Goal: Transaction & Acquisition: Book appointment/travel/reservation

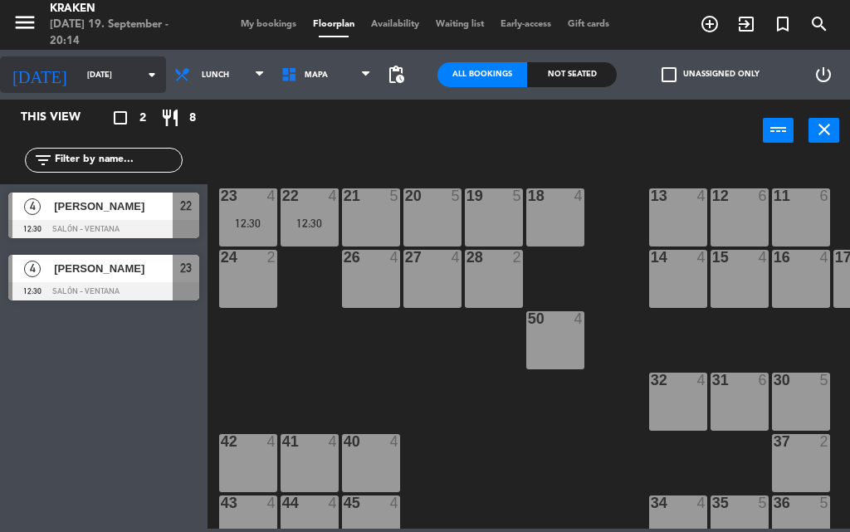
click at [108, 84] on input "[DATE]" at bounding box center [133, 75] width 109 height 26
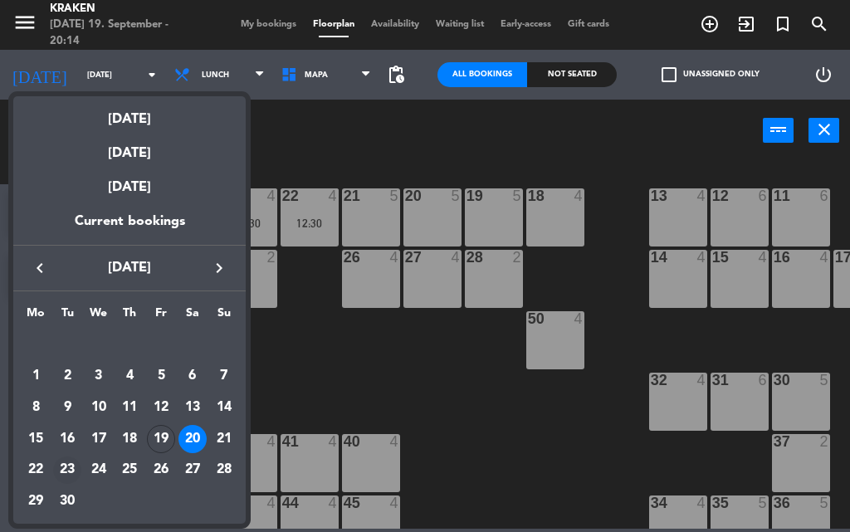
click at [63, 470] on div "23" at bounding box center [67, 470] width 28 height 28
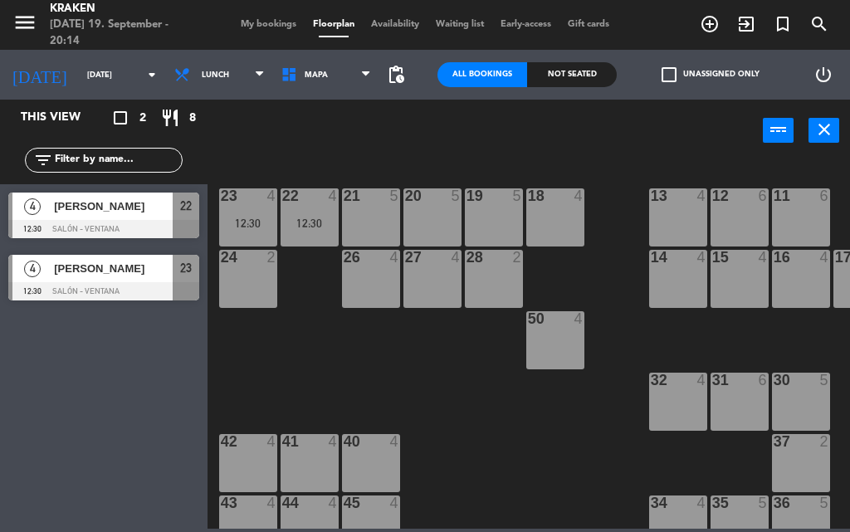
type input "[DATE]"
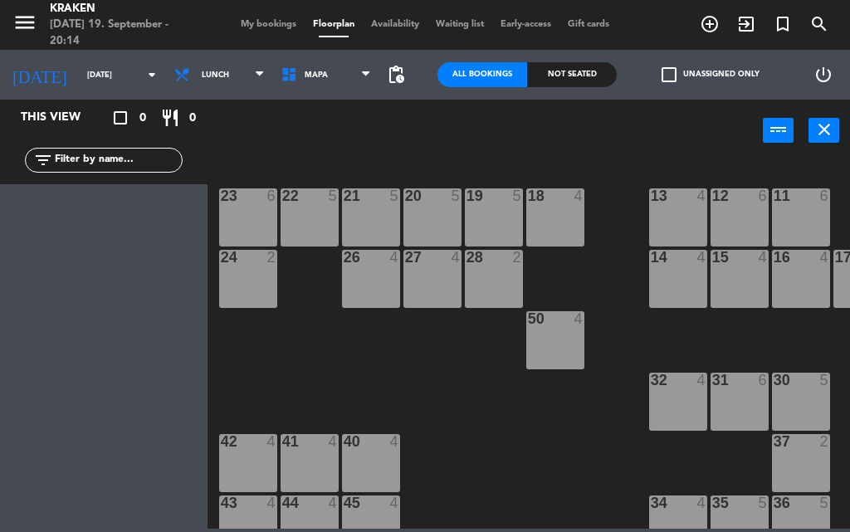
drag, startPoint x: 836, startPoint y: 384, endPoint x: 770, endPoint y: 389, distance: 65.7
click at [831, 386] on div "5" at bounding box center [827, 380] width 27 height 15
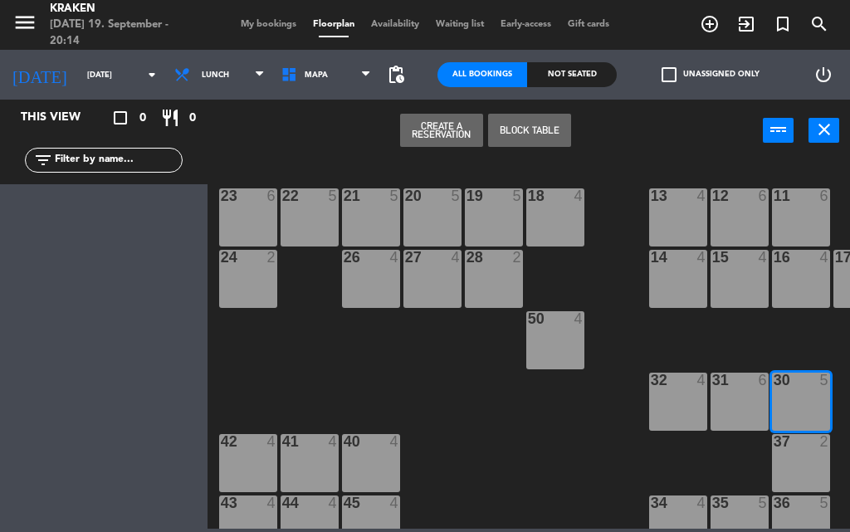
click at [769, 389] on div "23 6 22 5 21 5 20 5 19 5 18 4 11 6 12 6 13 4 24 2 26 4 27 4 28 2 14 4 15 4 16 4…" at bounding box center [533, 344] width 634 height 370
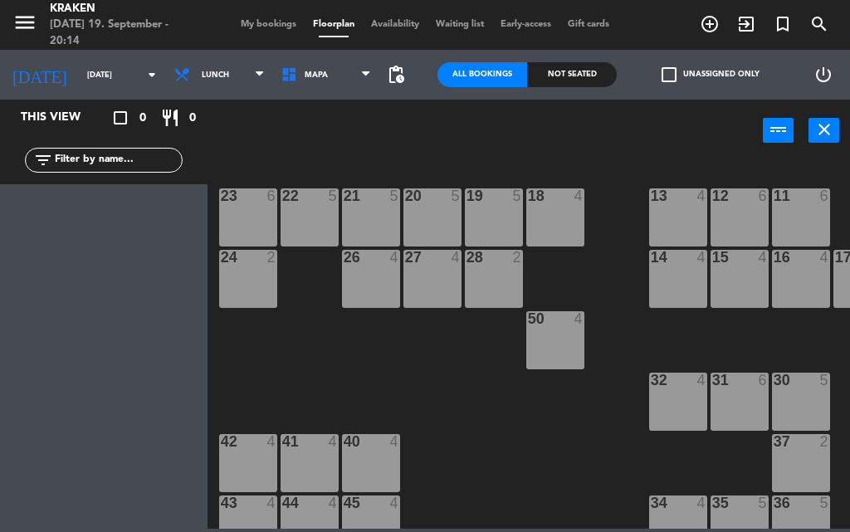
click at [790, 406] on div "30 5" at bounding box center [801, 402] width 58 height 58
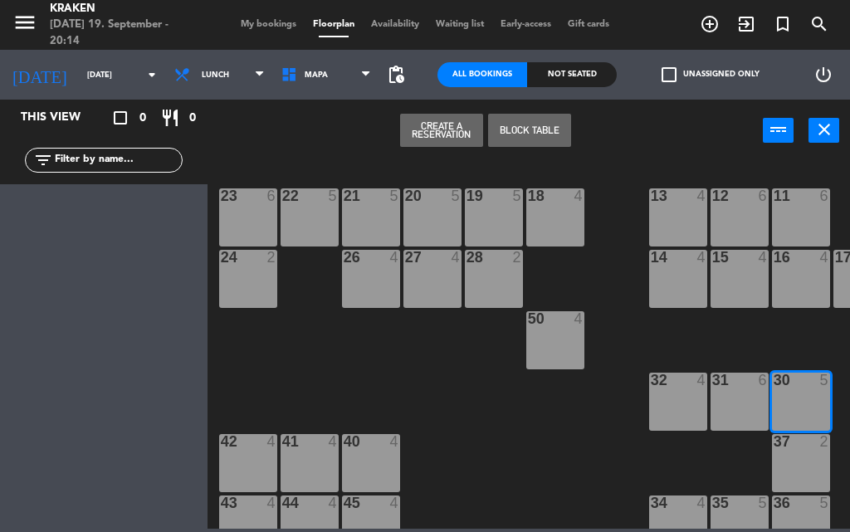
click at [445, 115] on button "Create a Reservation" at bounding box center [441, 130] width 83 height 33
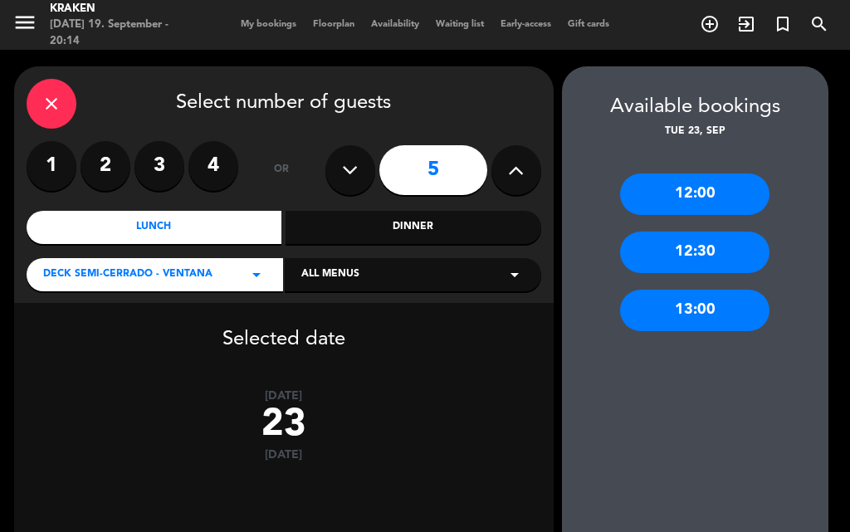
click at [683, 309] on div "13:00" at bounding box center [694, 310] width 149 height 41
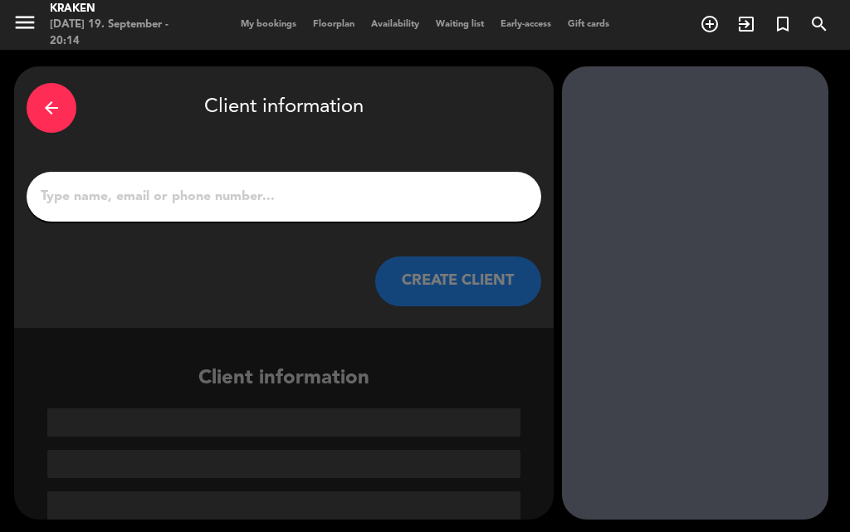
drag, startPoint x: 174, startPoint y: 201, endPoint x: 155, endPoint y: 107, distance: 95.7
click at [174, 201] on input "1" at bounding box center [284, 196] width 490 height 23
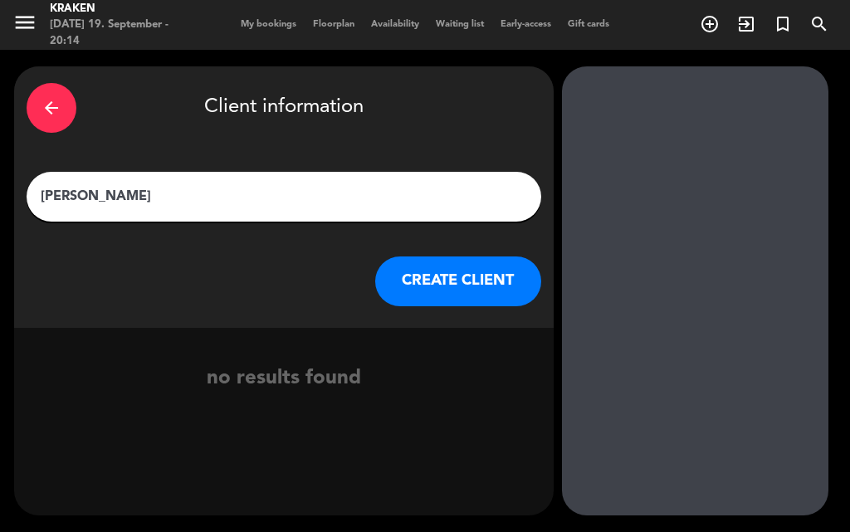
type input "[PERSON_NAME]"
click at [452, 285] on button "CREATE CLIENT" at bounding box center [458, 281] width 166 height 50
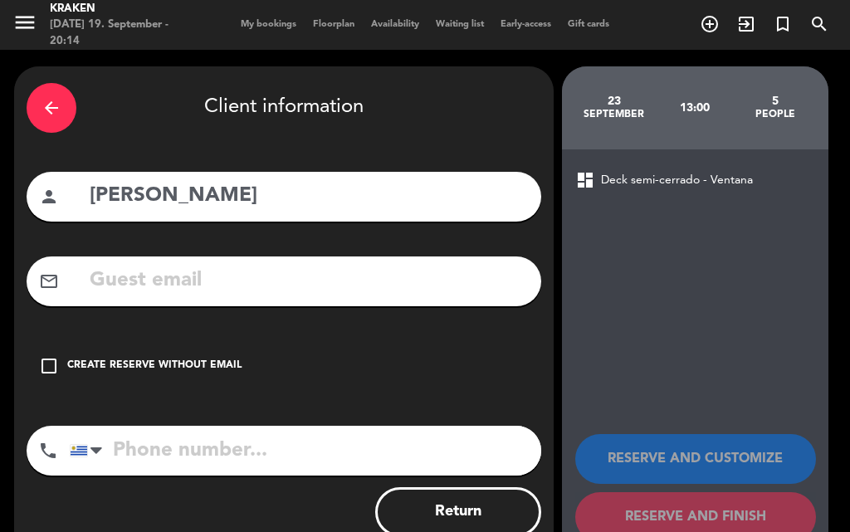
click at [113, 368] on div "Create reserve without email" at bounding box center [154, 366] width 174 height 17
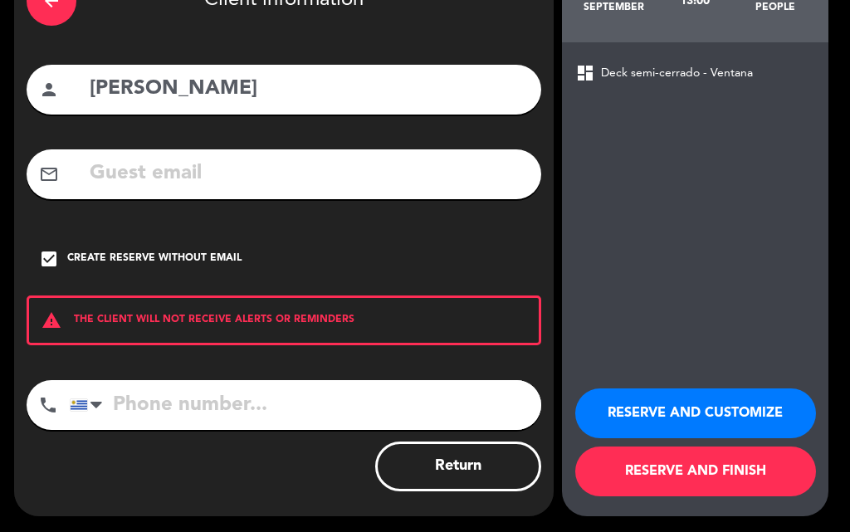
scroll to position [108, 0]
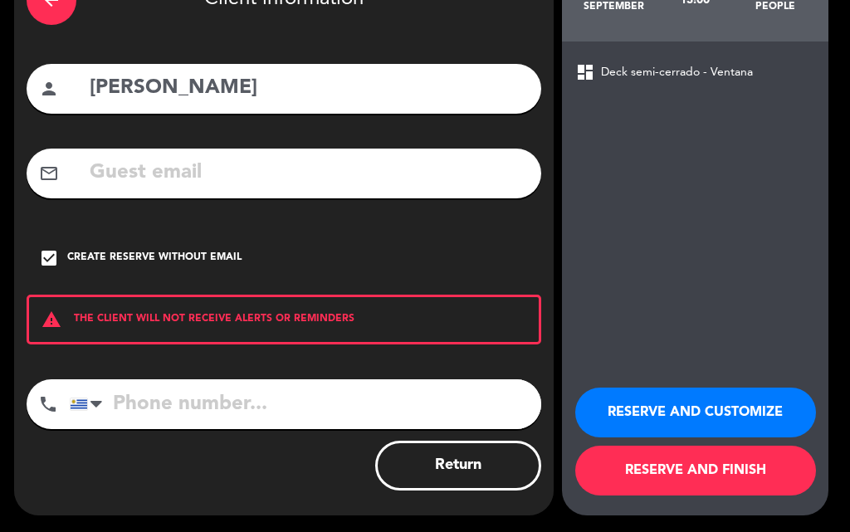
click at [153, 412] on input "tel" at bounding box center [305, 404] width 471 height 50
type input "092674179"
click at [654, 474] on button "RESERVE AND FINISH" at bounding box center [695, 471] width 241 height 50
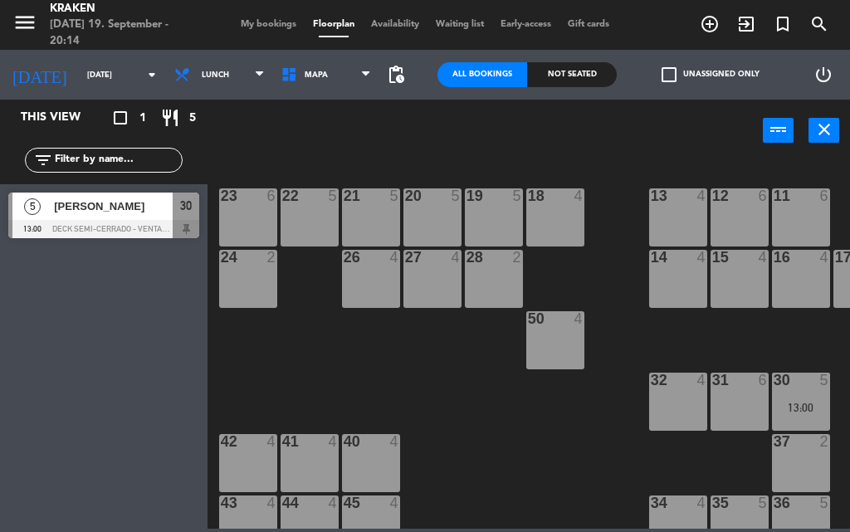
click at [196, 369] on div "This view crop_square 1 restaurant 5 filter_list 5 [PERSON_NAME] 13:00 Deck sem…" at bounding box center [103, 316] width 207 height 432
click at [463, 417] on div "23 6 22 5 21 5 20 5 19 5 18 4 11 6 12 6 13 4 24 2 26 4 27 4 28 2 14 4 15 4 16 4…" at bounding box center [533, 344] width 634 height 370
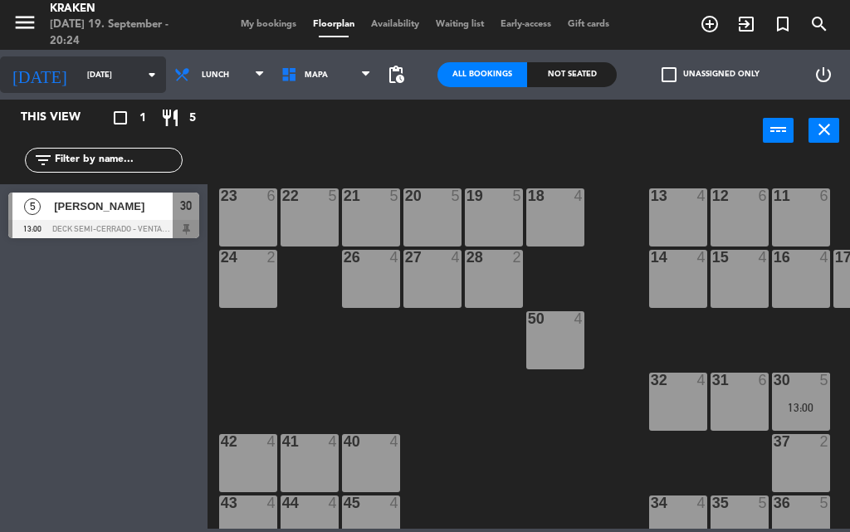
click at [110, 76] on input "[DATE]" at bounding box center [133, 75] width 109 height 26
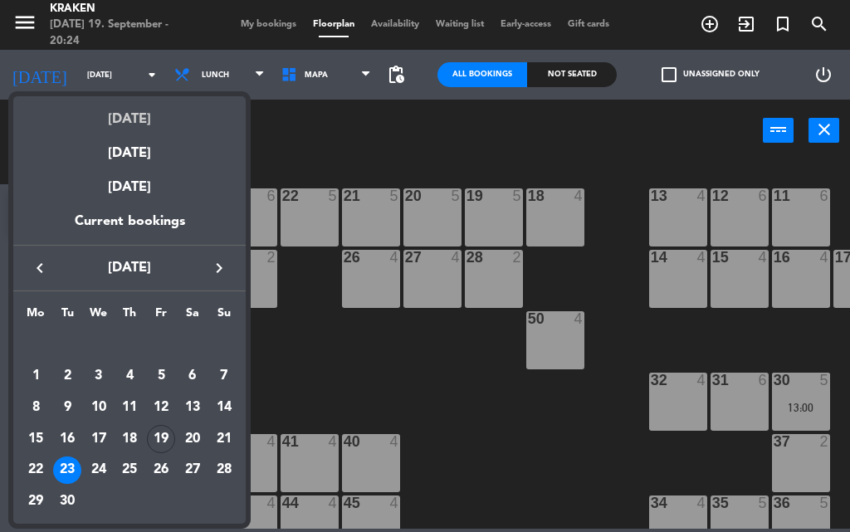
click at [124, 110] on div "[DATE]" at bounding box center [129, 113] width 232 height 34
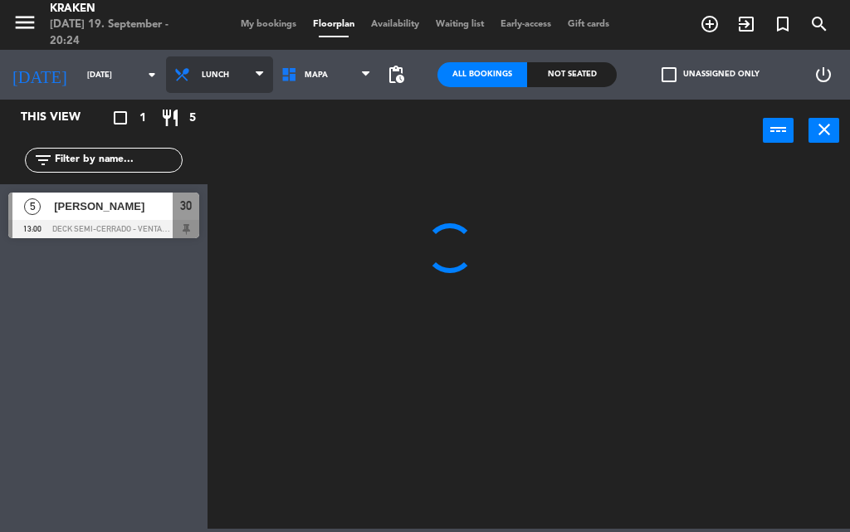
drag, startPoint x: 179, startPoint y: 78, endPoint x: 188, endPoint y: 82, distance: 9.3
click at [182, 78] on span "Lunch" at bounding box center [219, 74] width 107 height 37
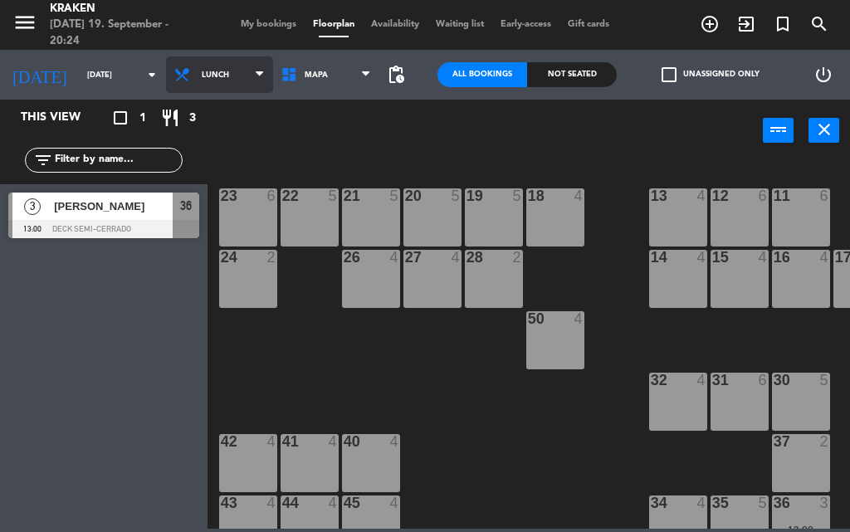
click at [207, 110] on ng-component "menu Kraken [DATE] 19. September - 20:24 My bookings Floorplan Availability Wai…" at bounding box center [425, 264] width 850 height 529
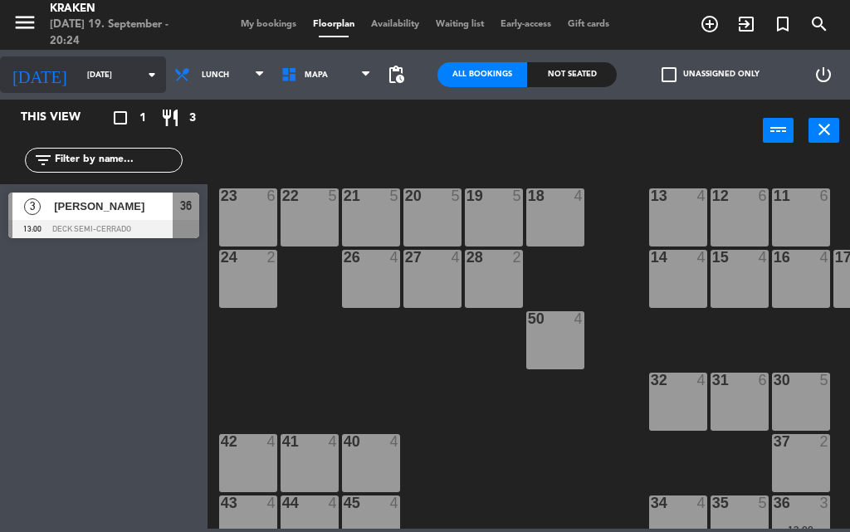
click at [112, 79] on input "[DATE]" at bounding box center [133, 75] width 109 height 26
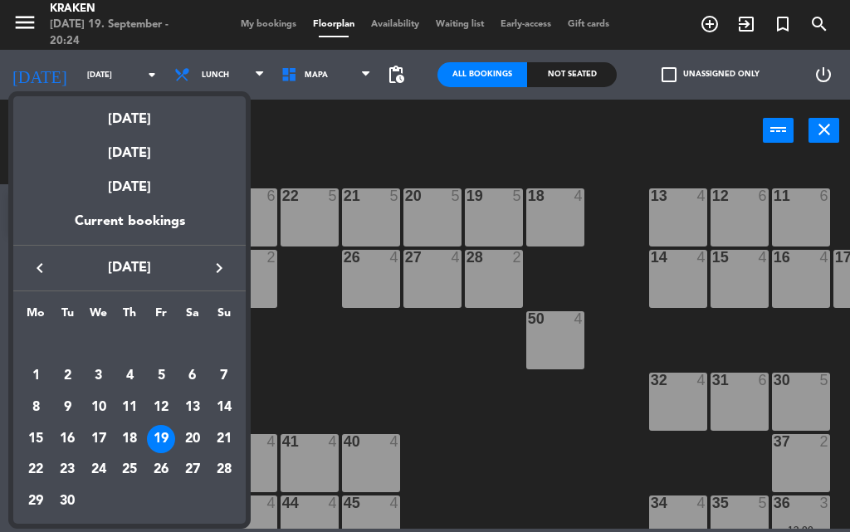
click at [145, 157] on div "[DATE]" at bounding box center [129, 147] width 232 height 34
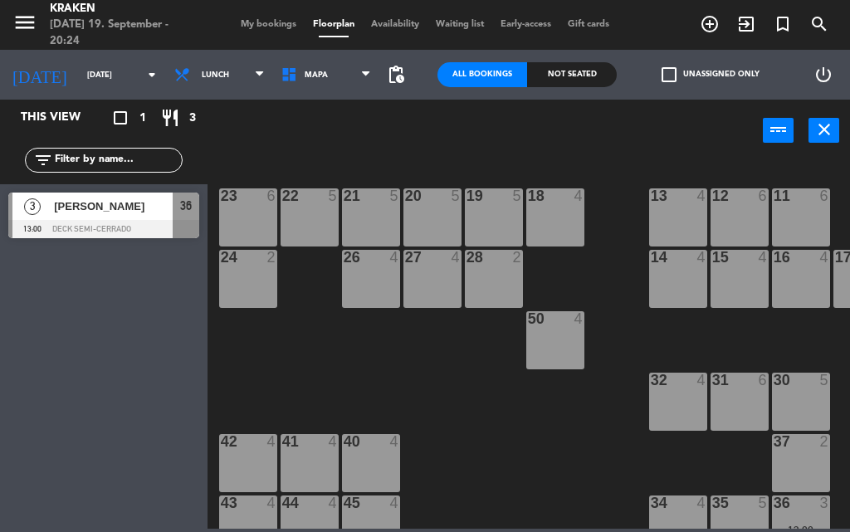
type input "[DATE]"
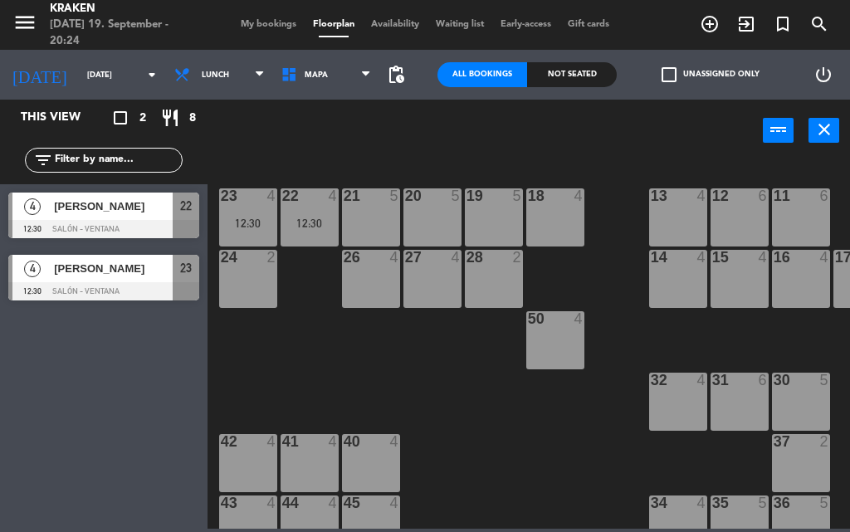
click at [274, 133] on div "power_input close" at bounding box center [484, 131] width 555 height 63
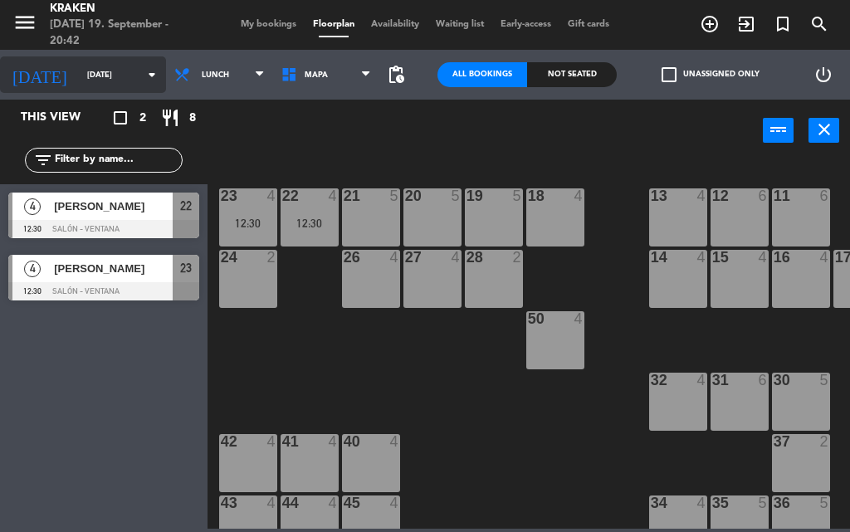
click at [84, 82] on input "[DATE]" at bounding box center [133, 75] width 109 height 26
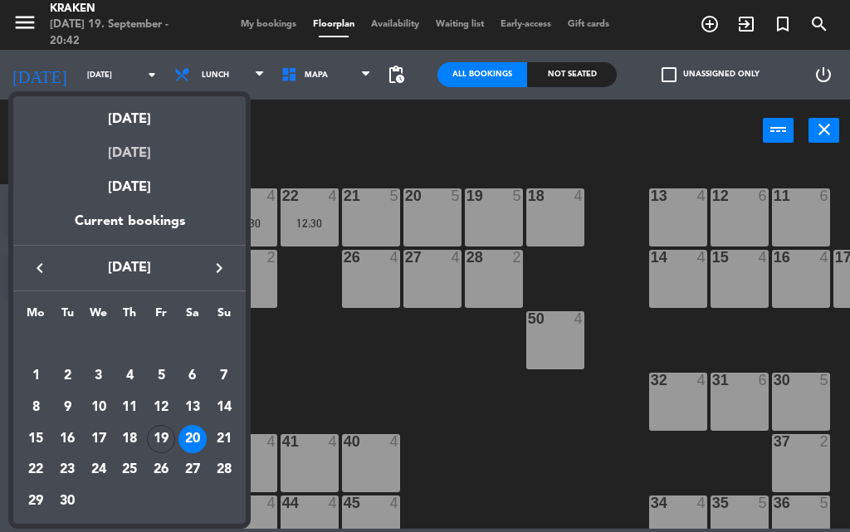
click at [147, 152] on div "[DATE]" at bounding box center [129, 147] width 232 height 34
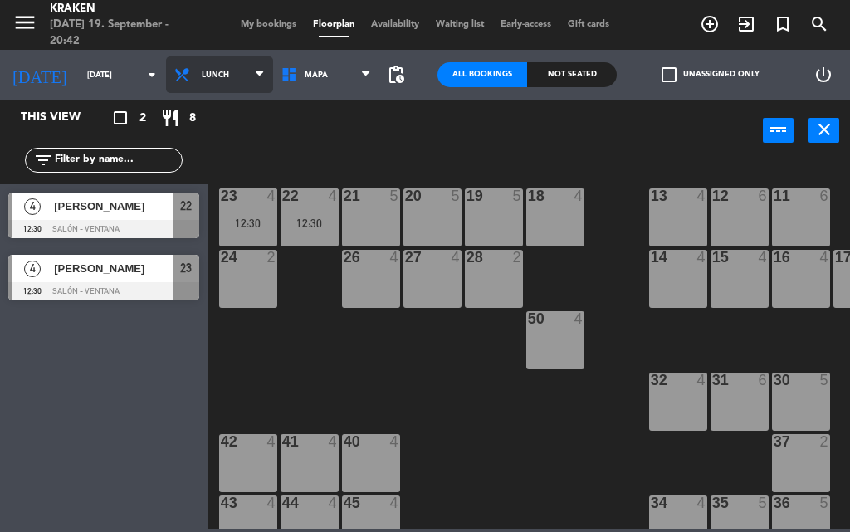
click at [204, 76] on span "Lunch" at bounding box center [215, 75] width 27 height 9
click at [214, 112] on ng-component "menu Kraken [DATE] 19. September - 20:42 My bookings Floorplan Availability Wai…" at bounding box center [425, 264] width 850 height 529
click at [286, 121] on div "power_input close" at bounding box center [484, 131] width 555 height 63
drag, startPoint x: 276, startPoint y: 142, endPoint x: 354, endPoint y: 207, distance: 102.5
click at [277, 142] on div "power_input close" at bounding box center [484, 131] width 555 height 63
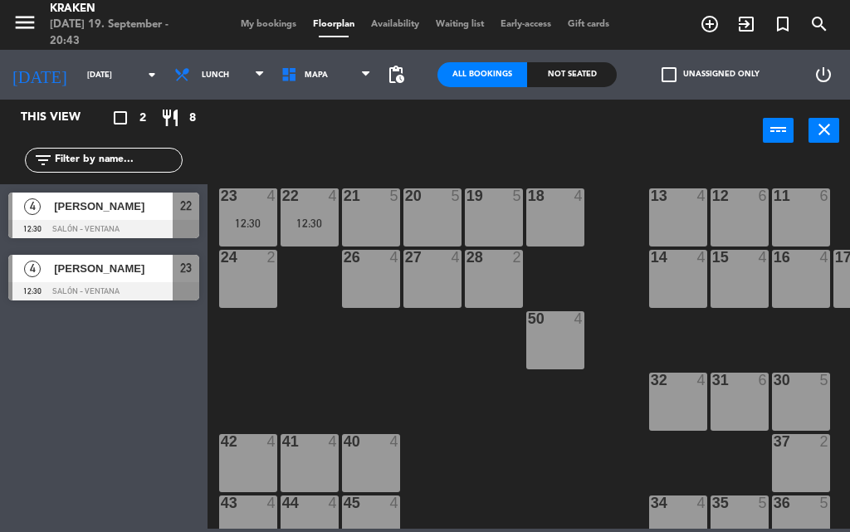
click at [806, 203] on div "11 6" at bounding box center [801, 196] width 58 height 17
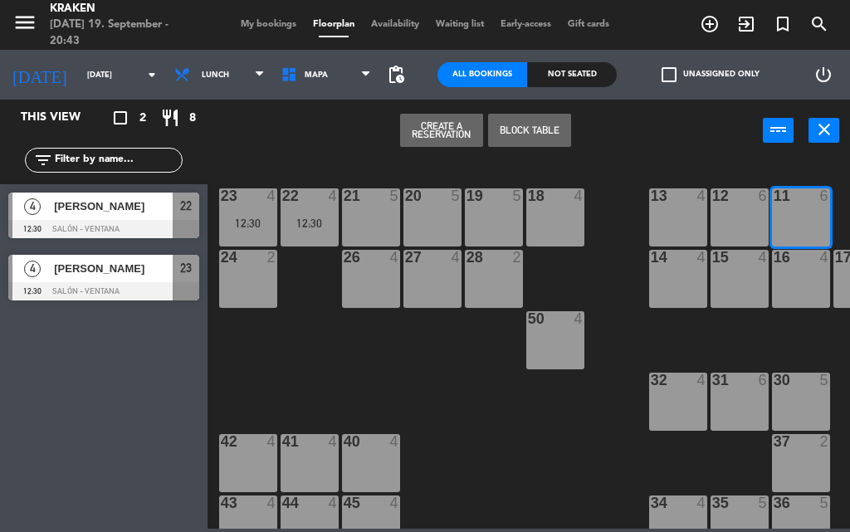
click at [444, 136] on button "Create a Reservation" at bounding box center [441, 130] width 83 height 33
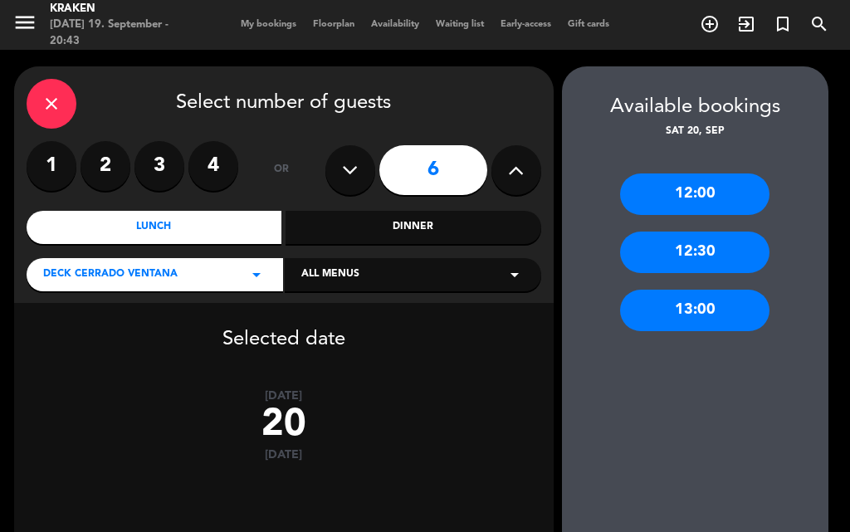
click at [526, 171] on button at bounding box center [516, 170] width 50 height 50
type input "7"
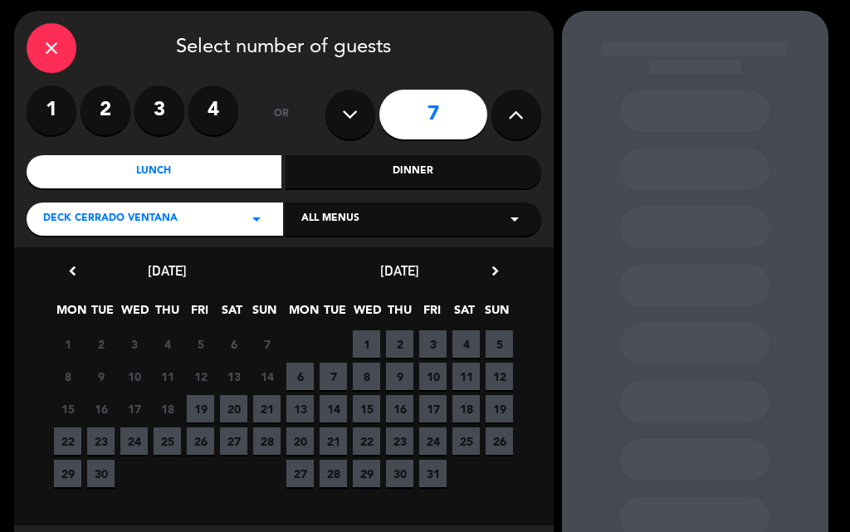
scroll to position [137, 0]
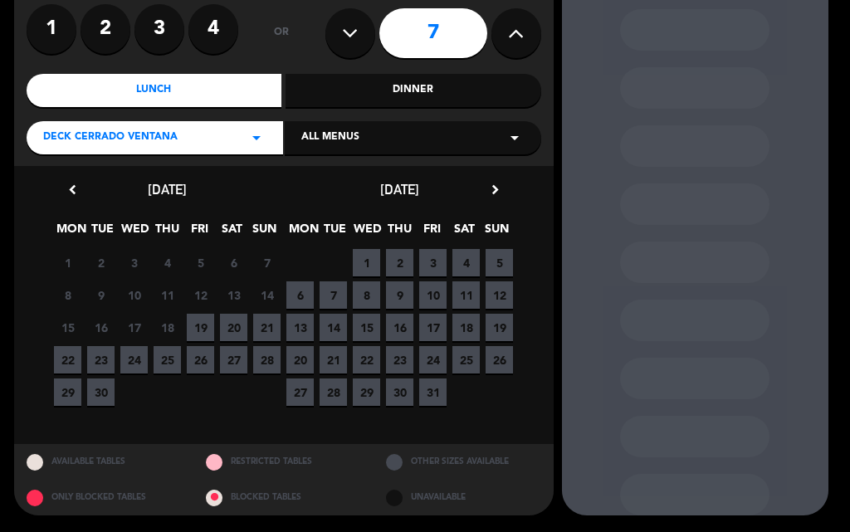
click at [228, 320] on span "20" at bounding box center [233, 327] width 27 height 27
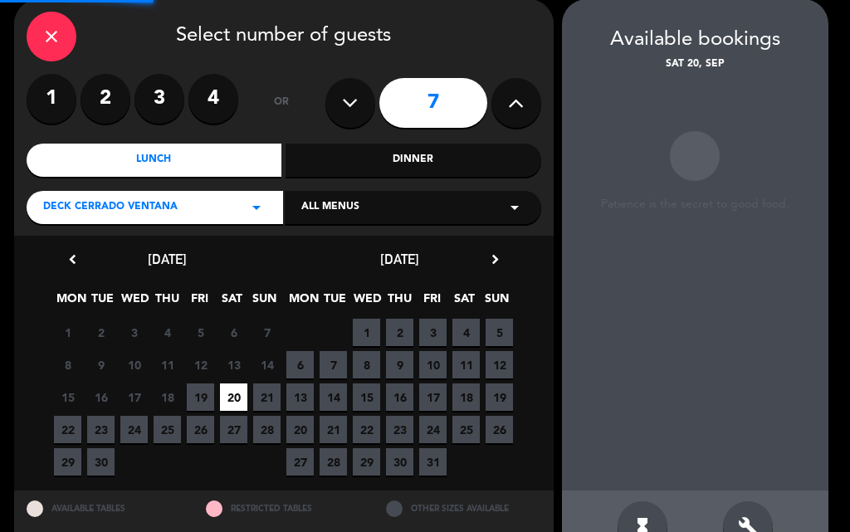
scroll to position [66, 0]
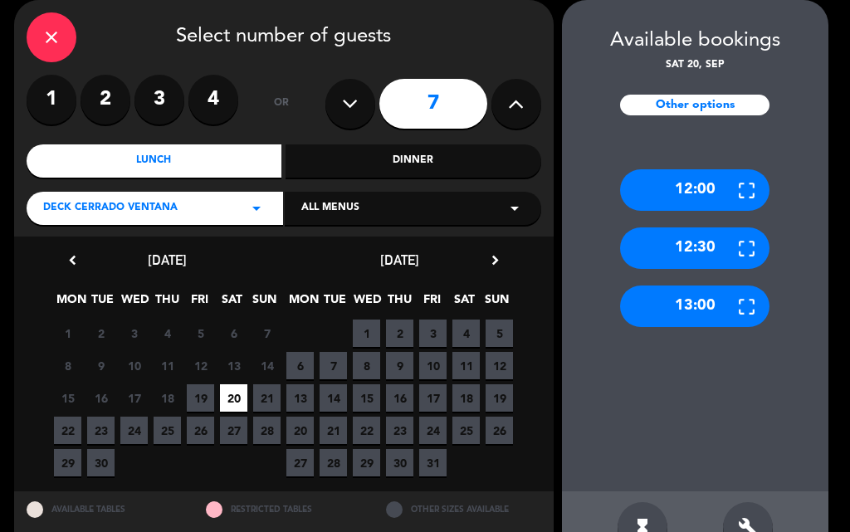
click at [700, 237] on div "12:30" at bounding box center [694, 247] width 149 height 41
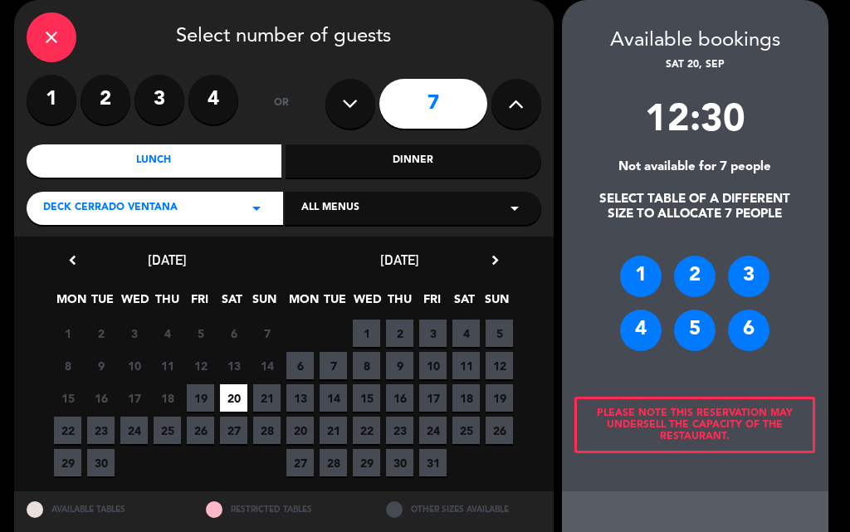
click at [748, 329] on div "6" at bounding box center [748, 330] width 41 height 41
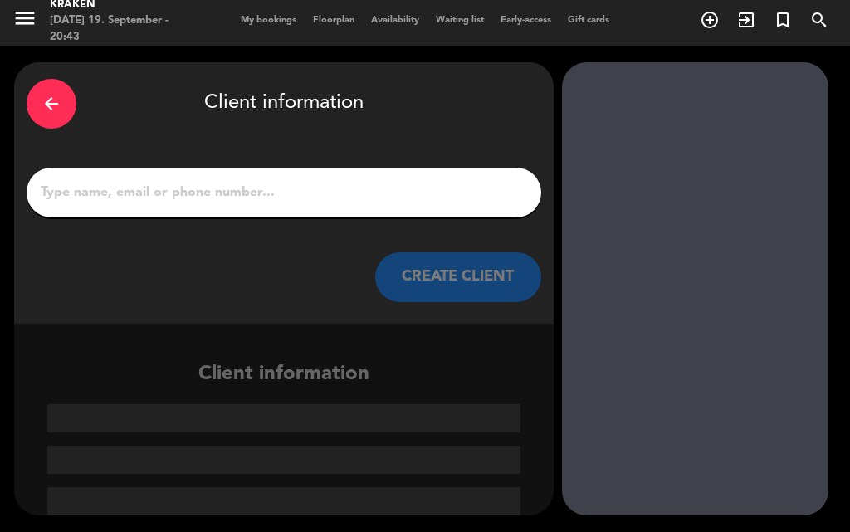
click at [252, 187] on input "1" at bounding box center [284, 192] width 490 height 23
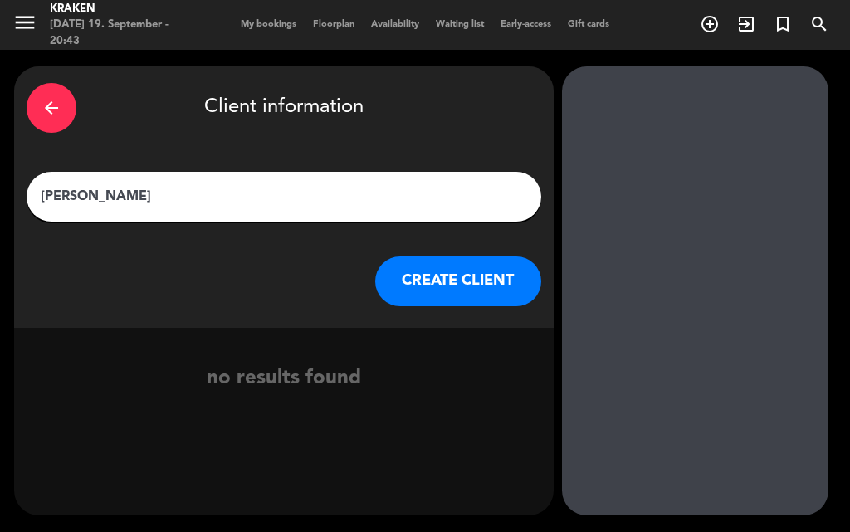
type input "[PERSON_NAME]"
click at [417, 280] on button "CREATE CLIENT" at bounding box center [458, 281] width 166 height 50
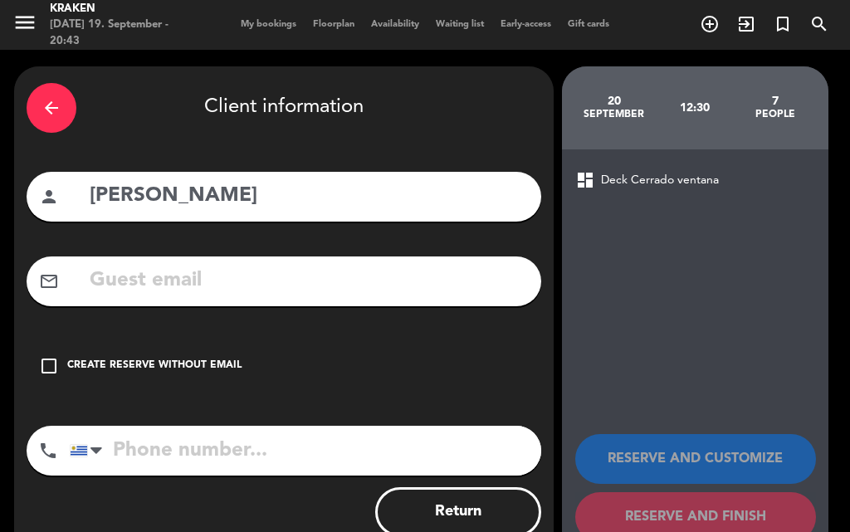
click at [131, 367] on div "Create reserve without email" at bounding box center [154, 366] width 174 height 17
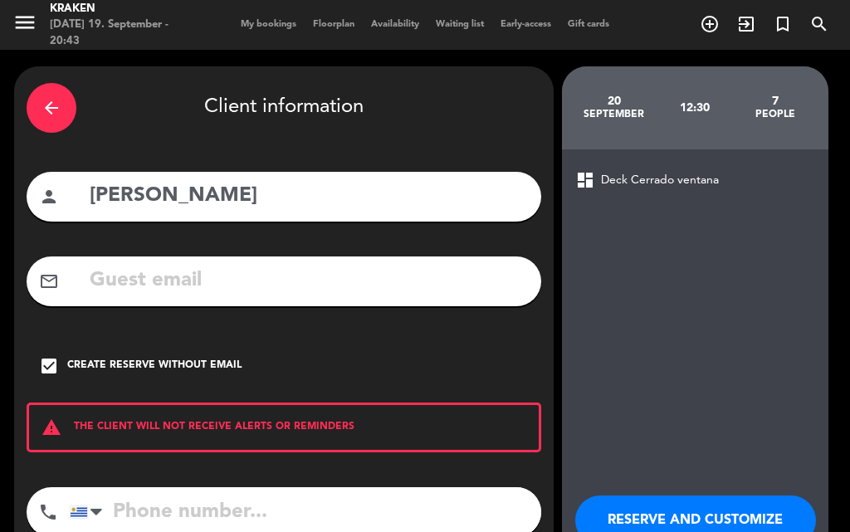
scroll to position [108, 0]
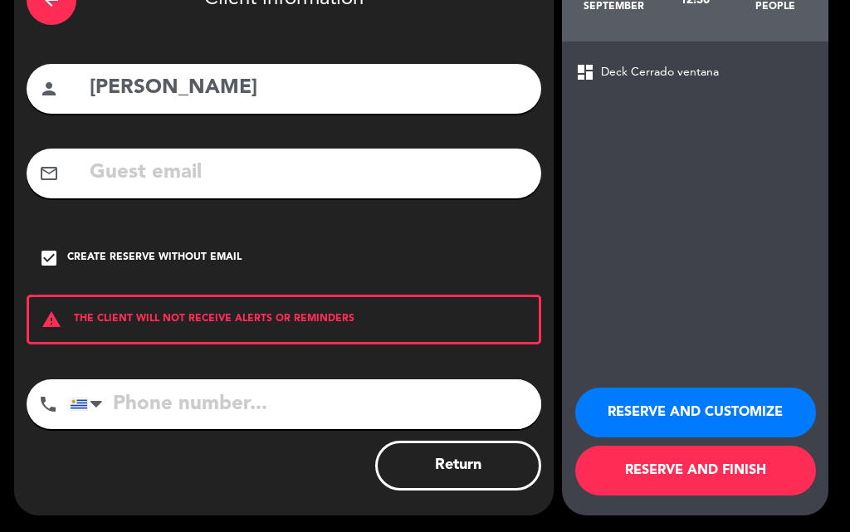
click at [178, 400] on input "tel" at bounding box center [305, 404] width 471 height 50
